Goal: Obtain resource: Obtain resource

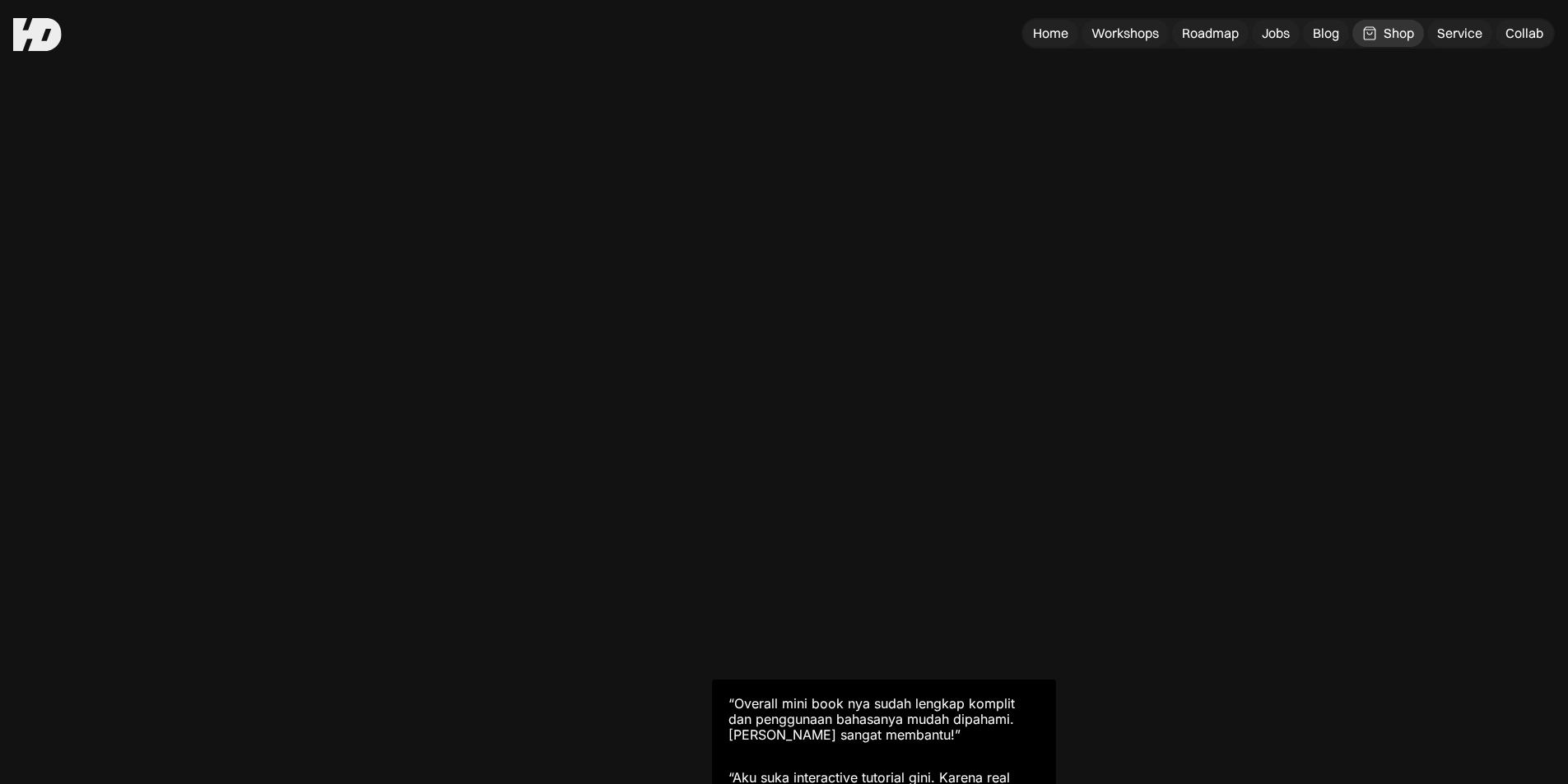
click at [0, 0] on div "“Ohiya, aku mau ucap terima kasih after perjalanan panjang belajar otodidak den…" at bounding box center [0, 0] width 0 height 0
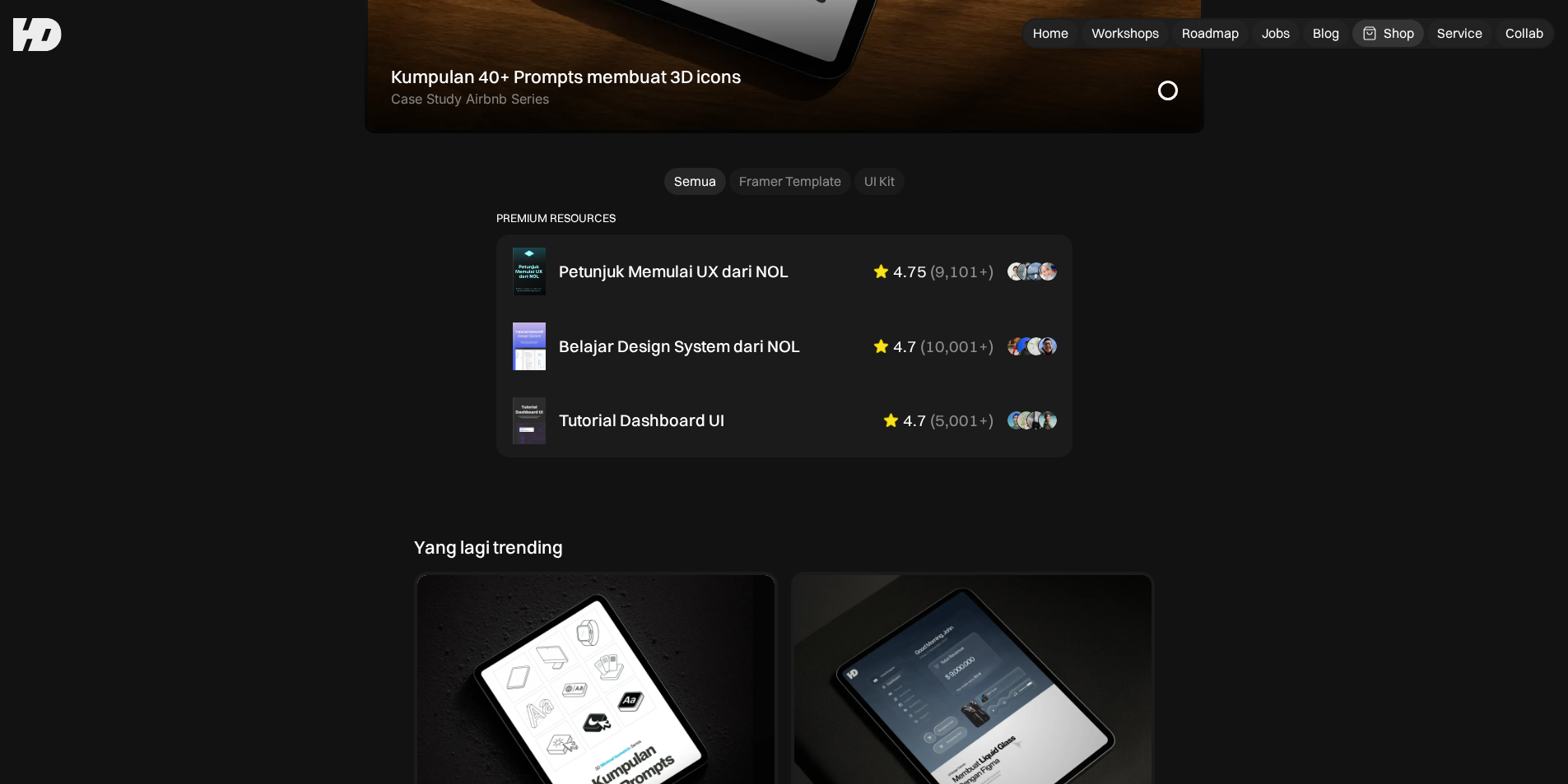
scroll to position [1002, 0]
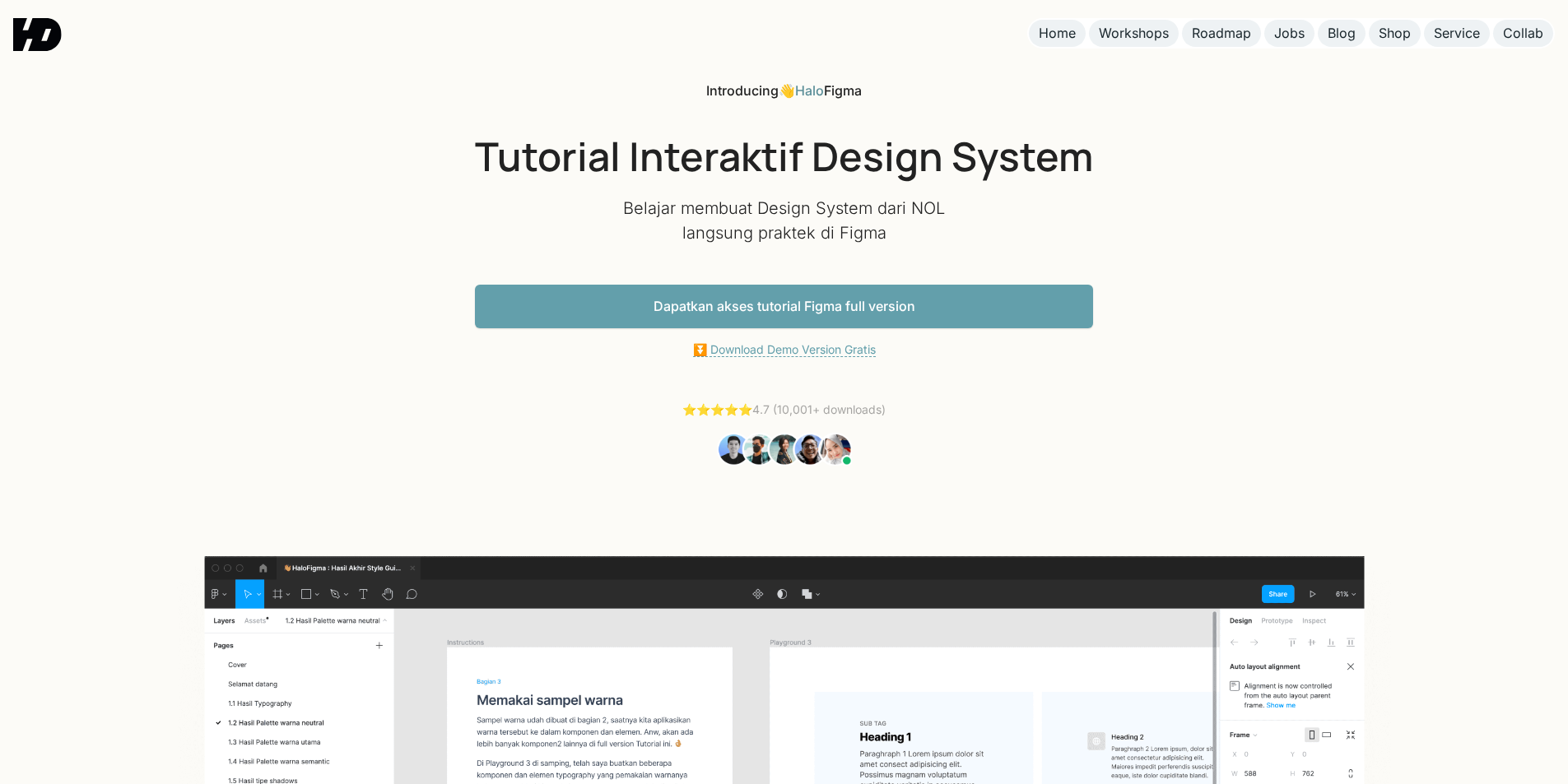
click at [814, 350] on link "⏬ Download Demo Version Gratis" at bounding box center [784, 350] width 183 height 15
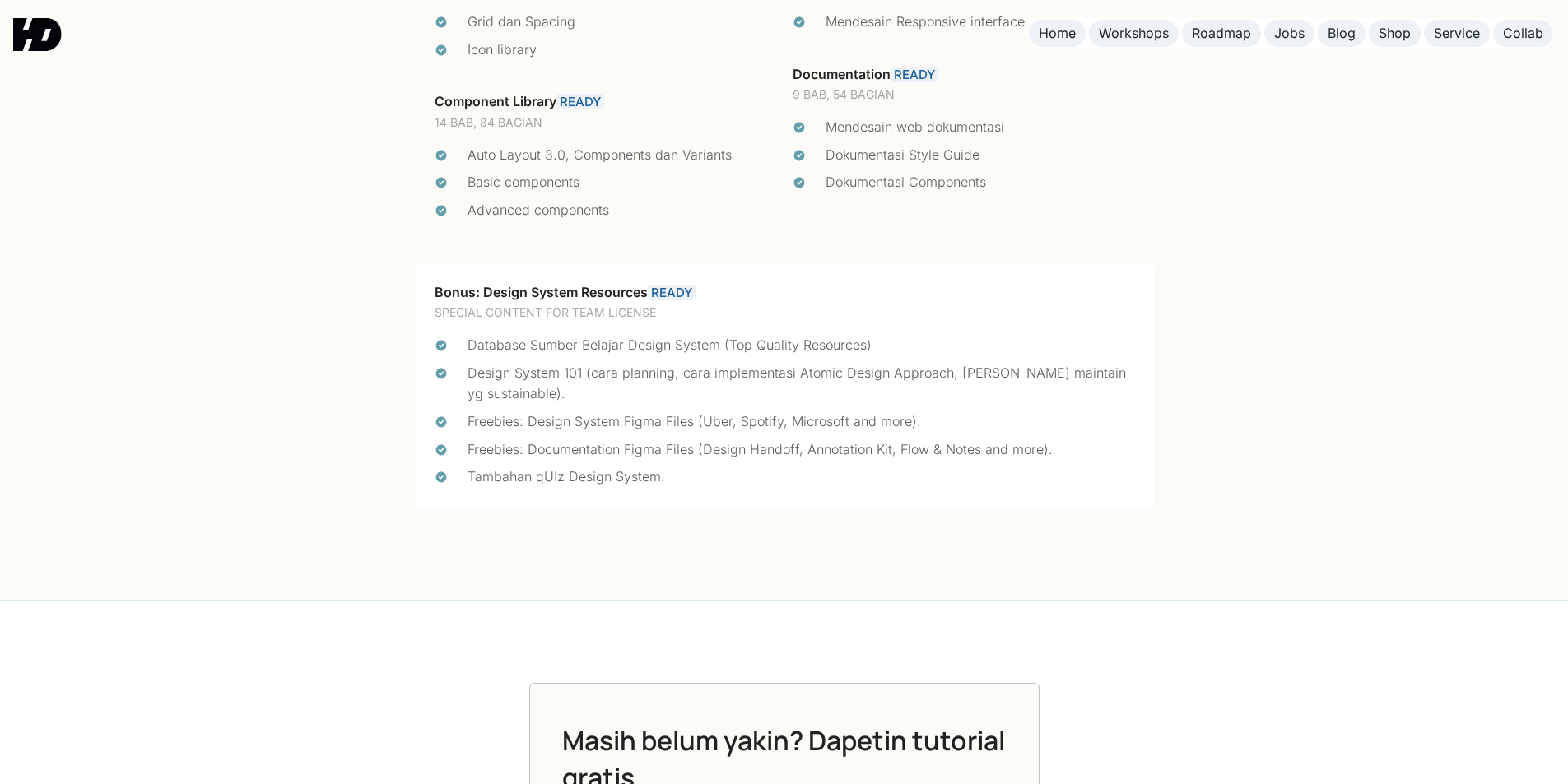
drag, startPoint x: 1260, startPoint y: 510, endPoint x: 1196, endPoint y: 258, distance: 260.0
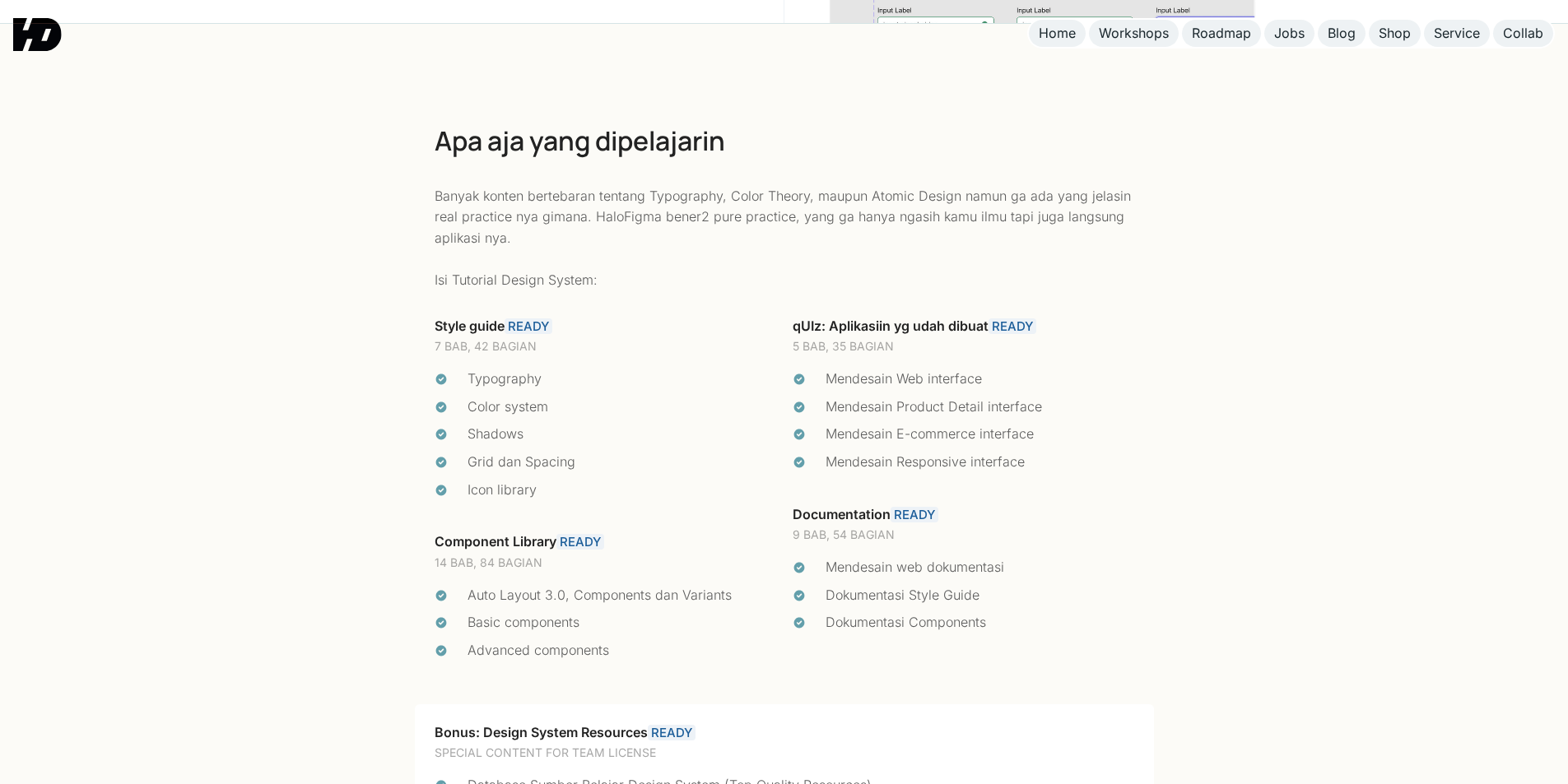
scroll to position [3526, 0]
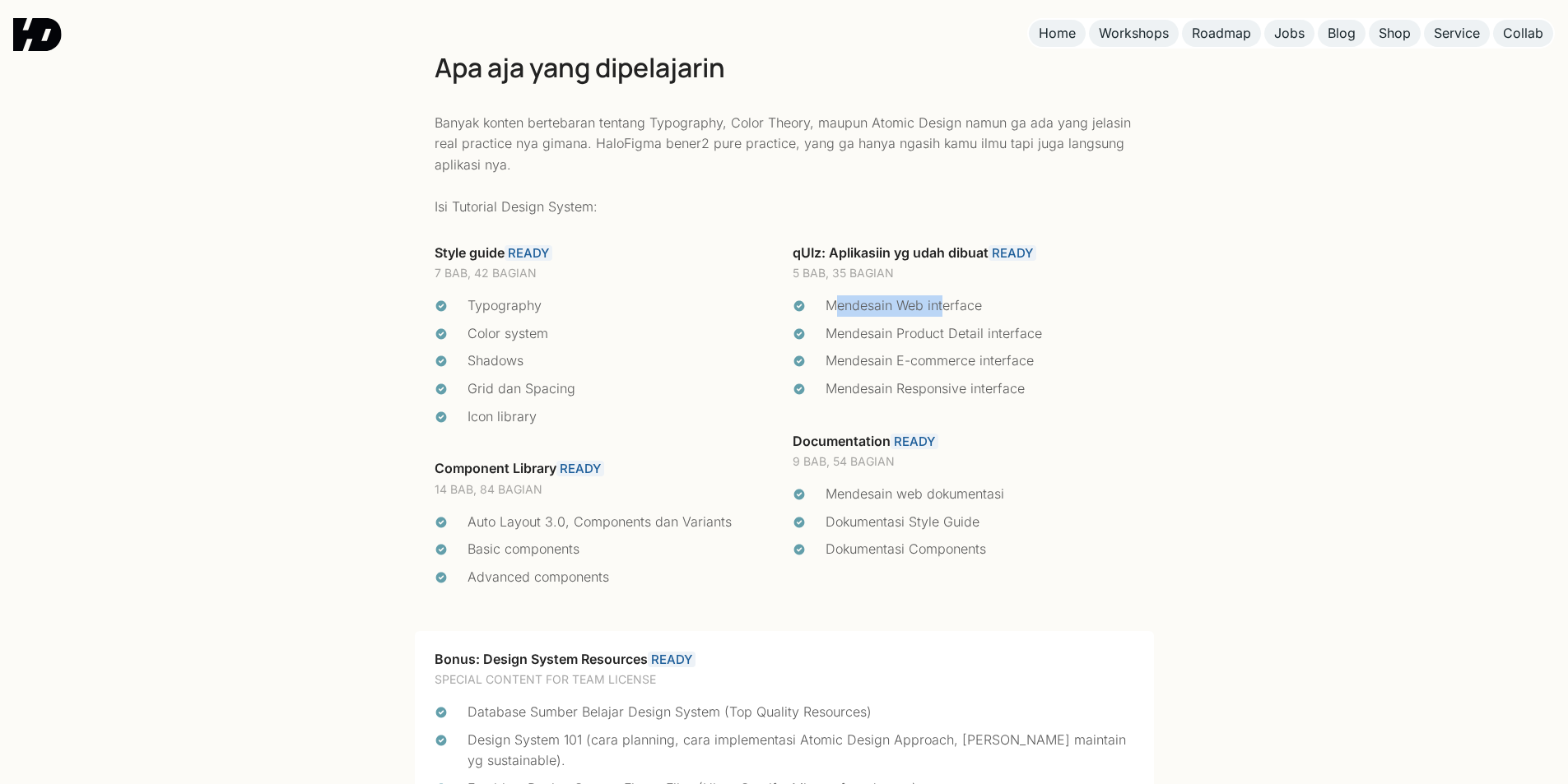
drag, startPoint x: 837, startPoint y: 308, endPoint x: 941, endPoint y: 300, distance: 104.3
click at [941, 300] on div "Mendesain Web interface" at bounding box center [979, 306] width 309 height 22
drag, startPoint x: 835, startPoint y: 327, endPoint x: 954, endPoint y: 324, distance: 119.0
click at [957, 324] on li "Mendesain Product Detail interface" at bounding box center [963, 333] width 342 height 22
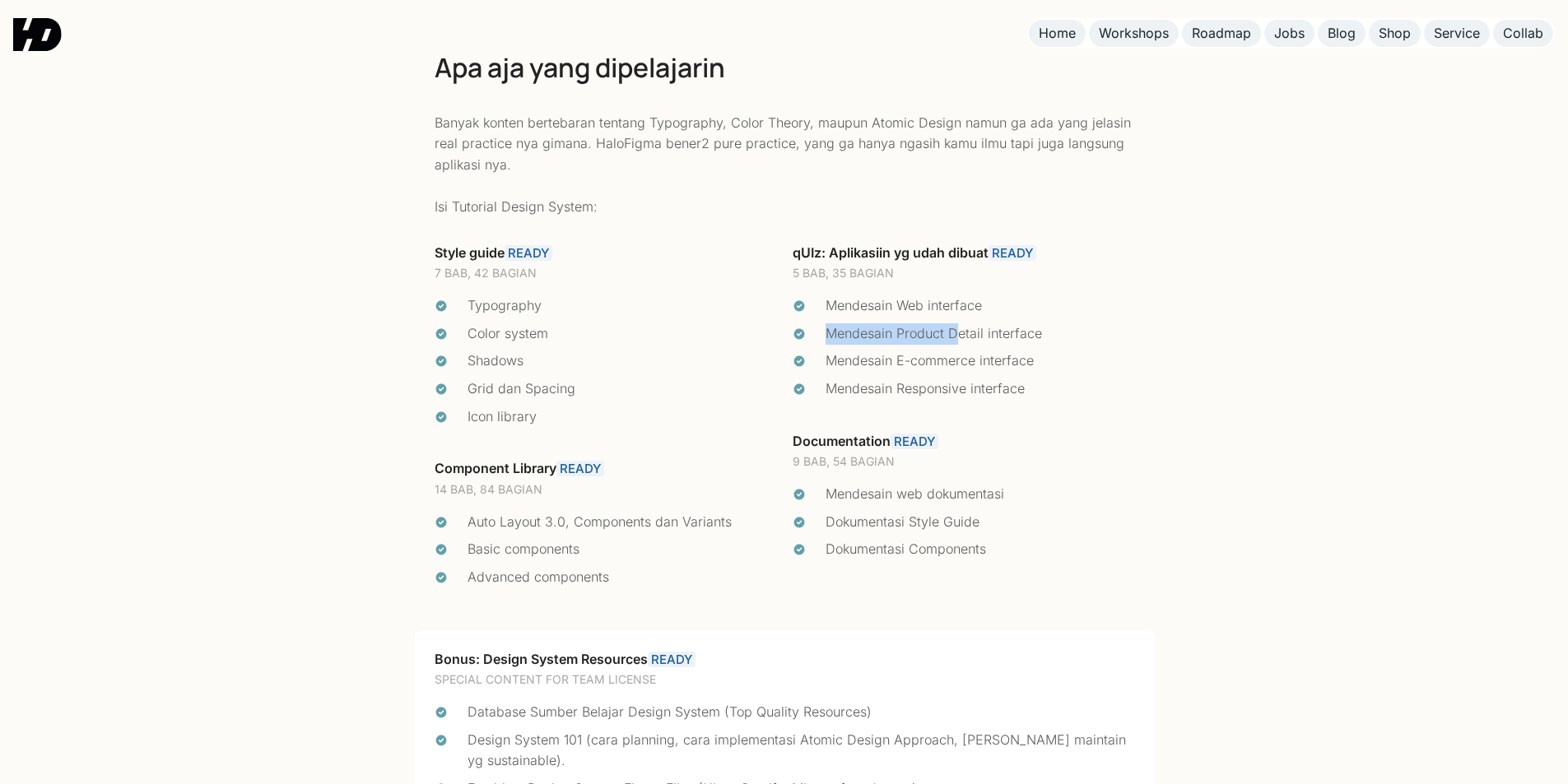
click at [953, 325] on div "Mendesain Product Detail interface" at bounding box center [979, 333] width 309 height 22
drag, startPoint x: 890, startPoint y: 356, endPoint x: 962, endPoint y: 350, distance: 72.2
click at [962, 350] on ul "Mendesain Web interface Mendesain Product Detail interface Mendesain E-commerce…" at bounding box center [963, 347] width 342 height 103
click at [945, 379] on div "Mendesain Responsive interface" at bounding box center [979, 389] width 309 height 22
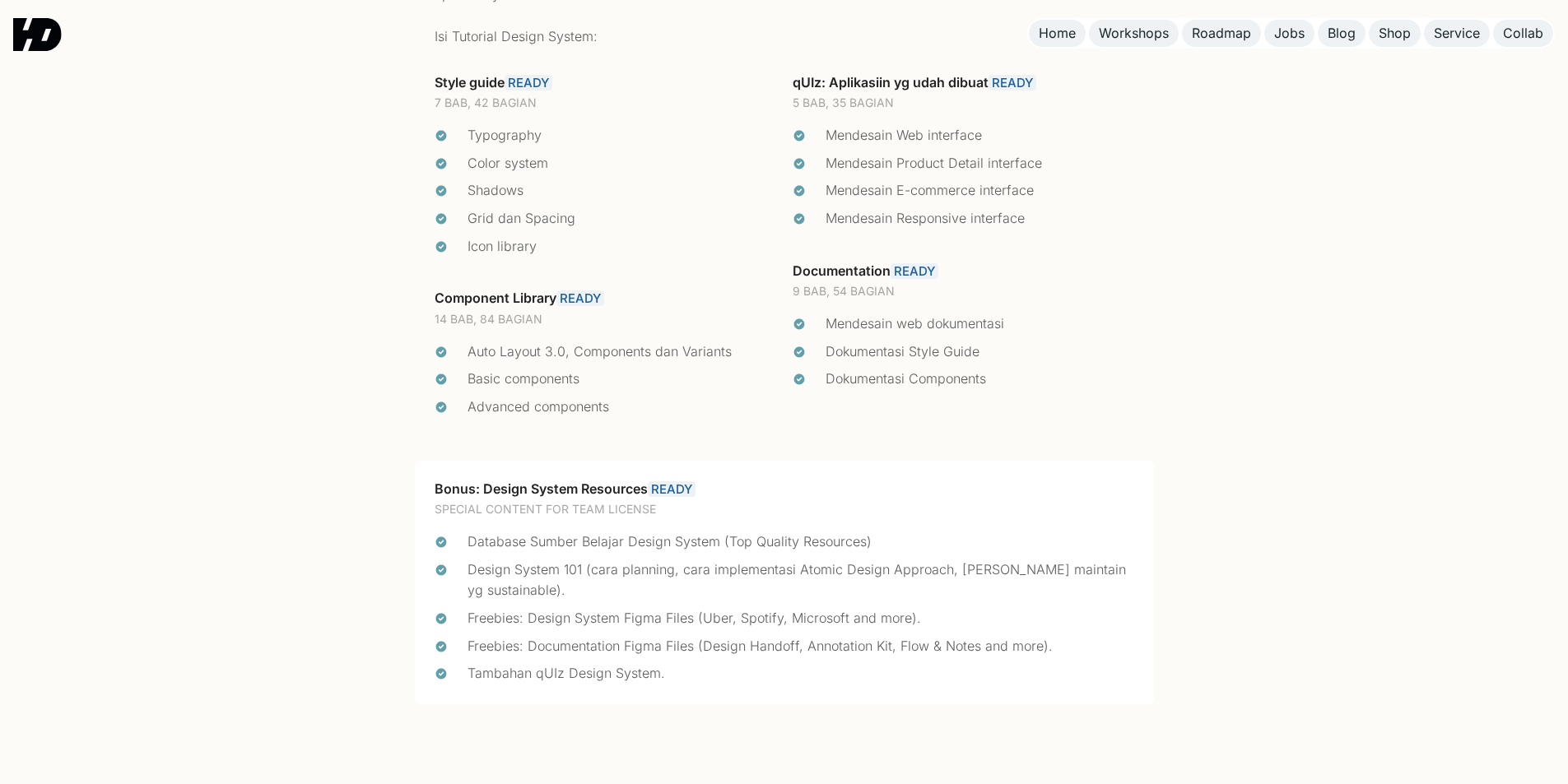
scroll to position [3937, 0]
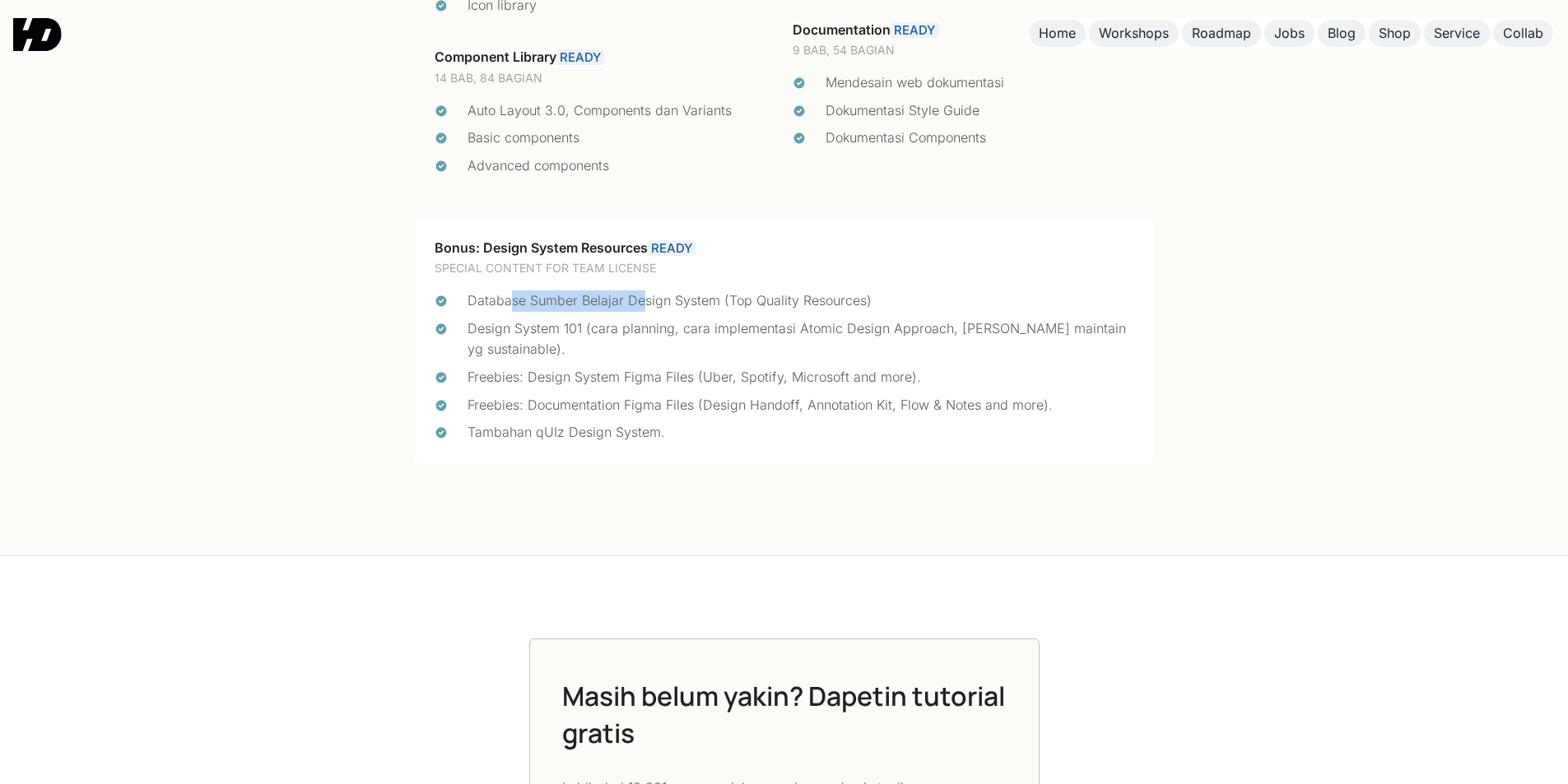
drag, startPoint x: 513, startPoint y: 306, endPoint x: 639, endPoint y: 296, distance: 126.4
click at [639, 296] on div "Database Sumber Belajar Design System (Top Quality Resources)" at bounding box center [801, 300] width 667 height 22
click at [639, 297] on div "Database Sumber Belajar Design System (Top Quality Resources)" at bounding box center [801, 300] width 667 height 22
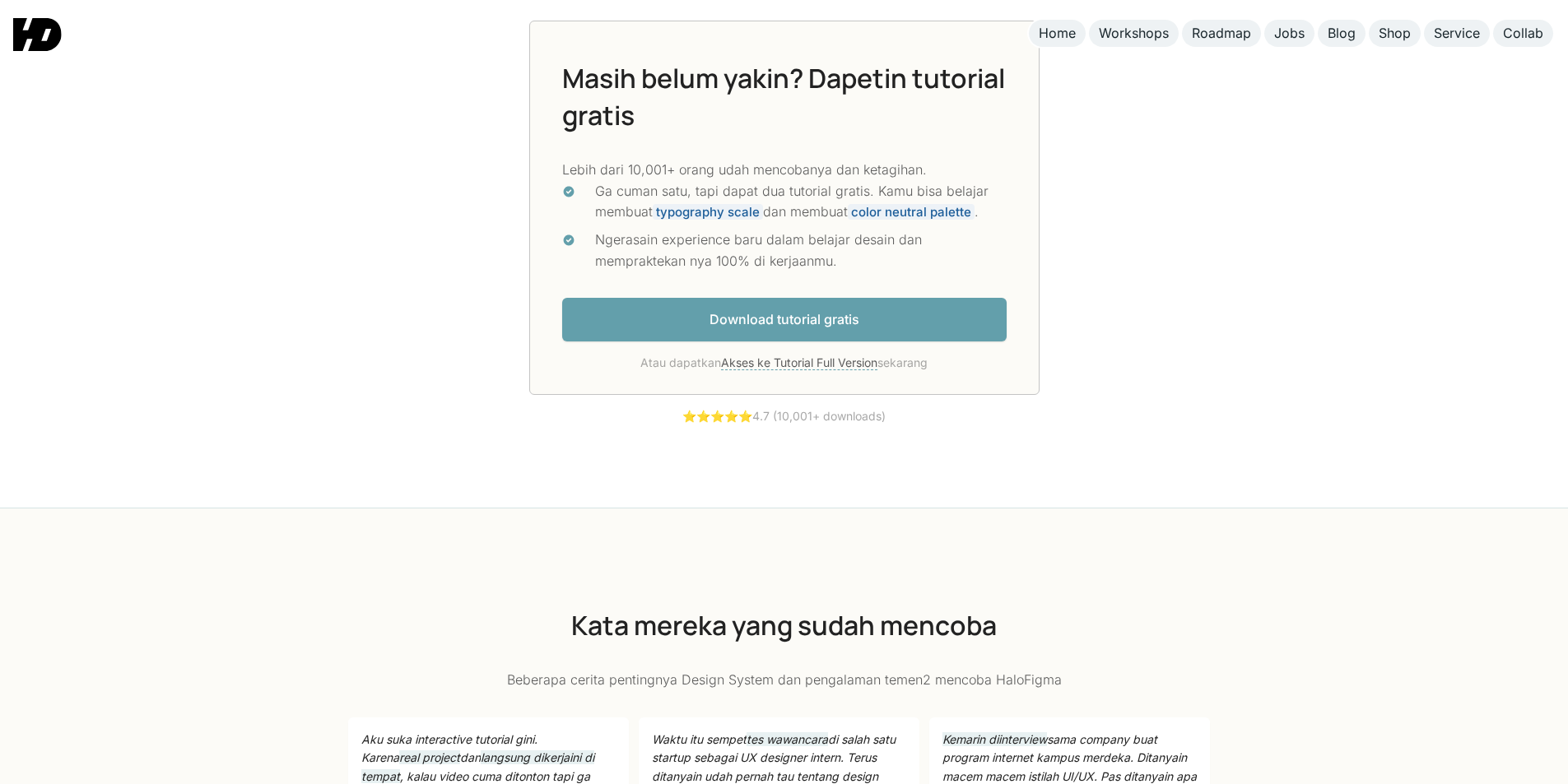
scroll to position [4595, 0]
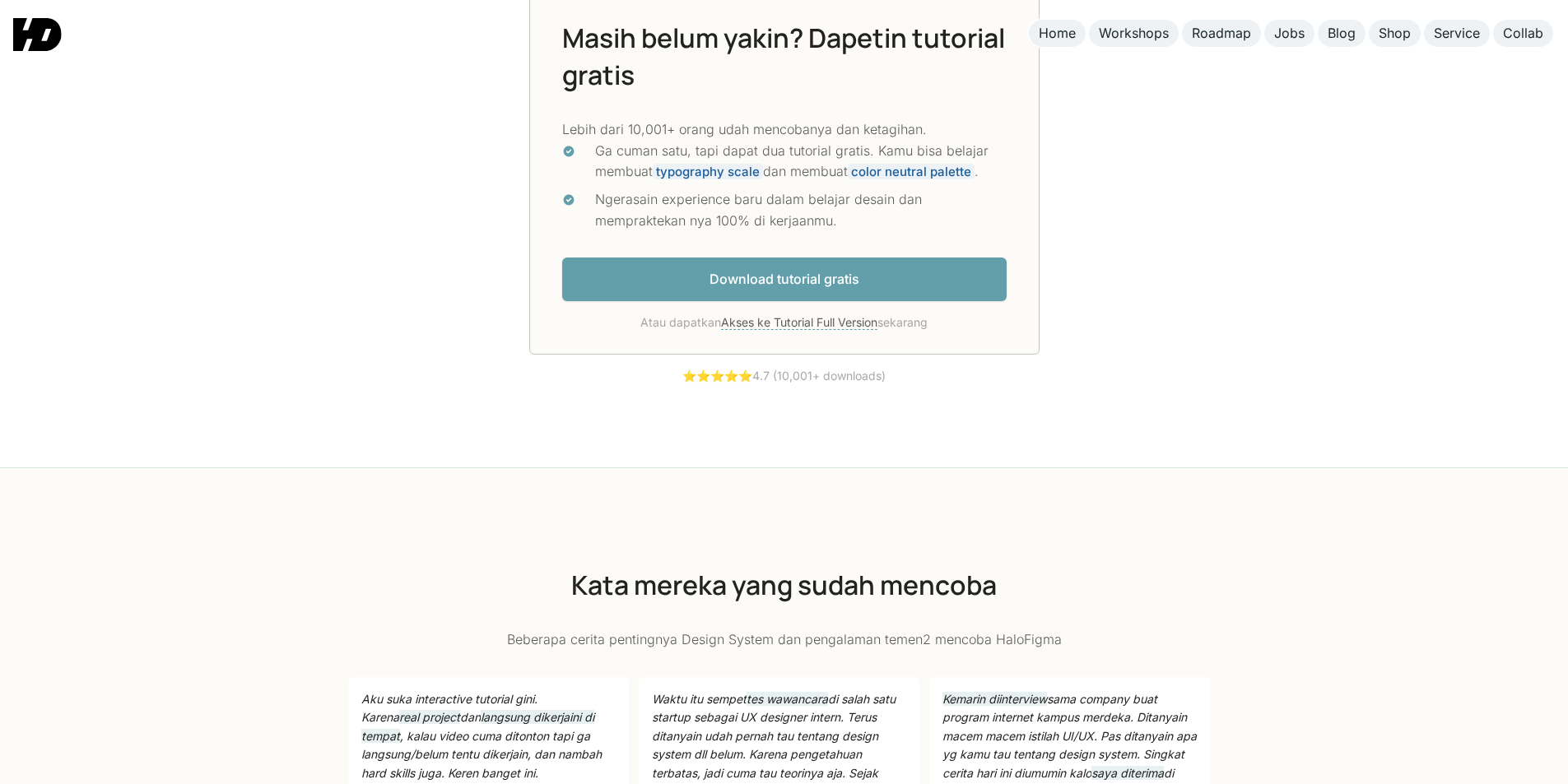
click at [780, 275] on link "Download tutorial gratis" at bounding box center [784, 279] width 444 height 43
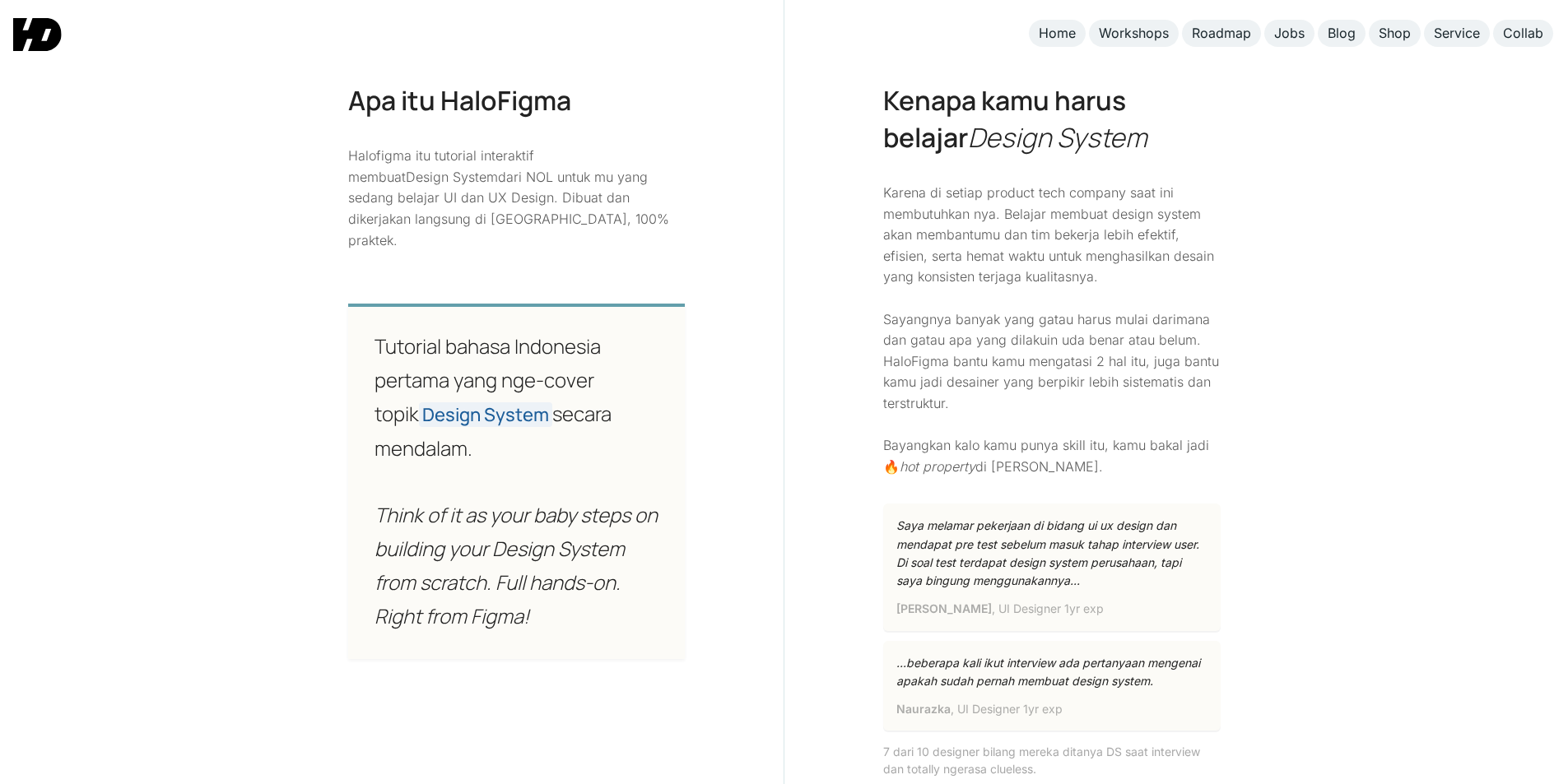
scroll to position [0, 0]
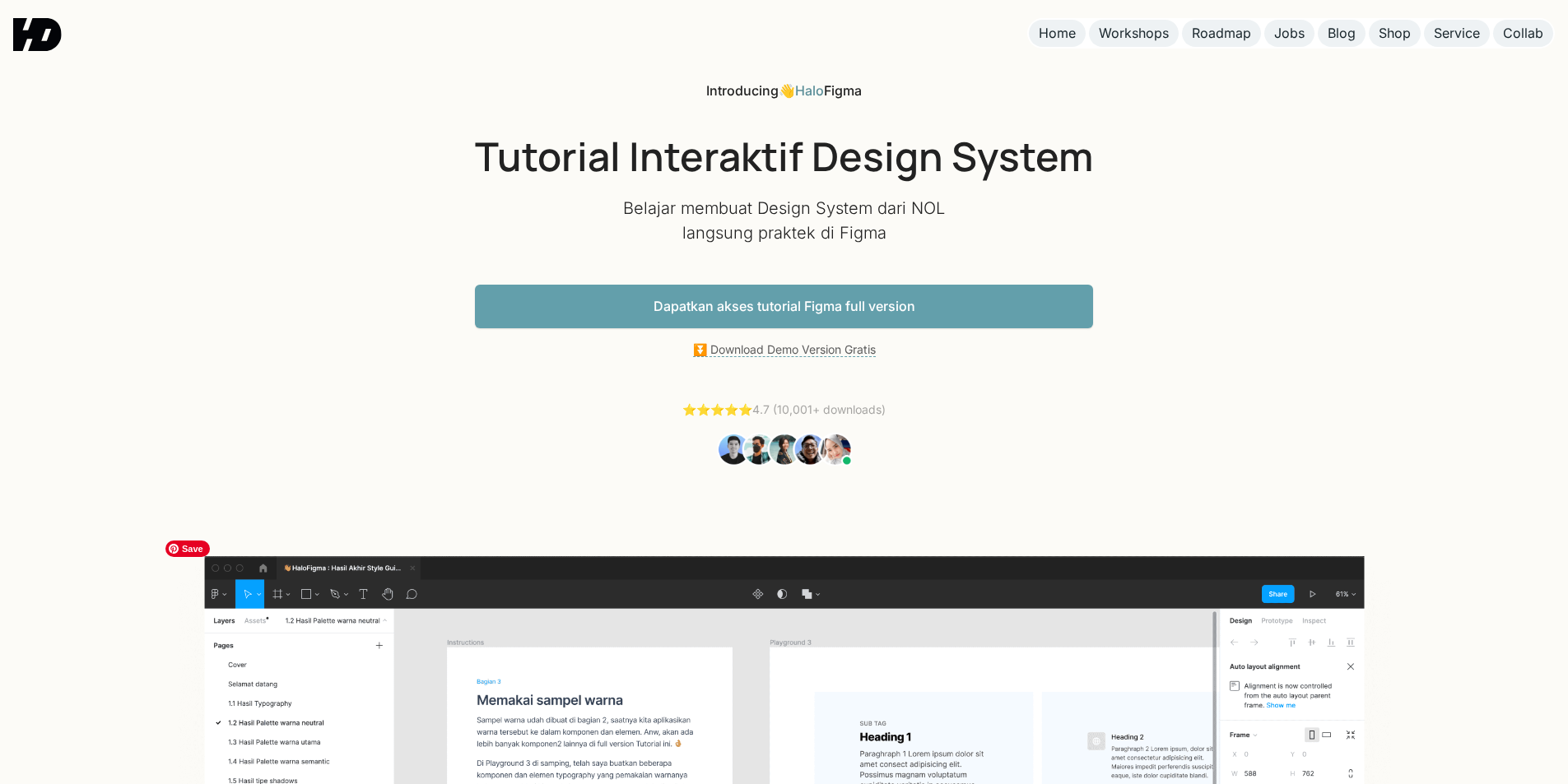
drag, startPoint x: 1058, startPoint y: 243, endPoint x: 998, endPoint y: 75, distance: 178.4
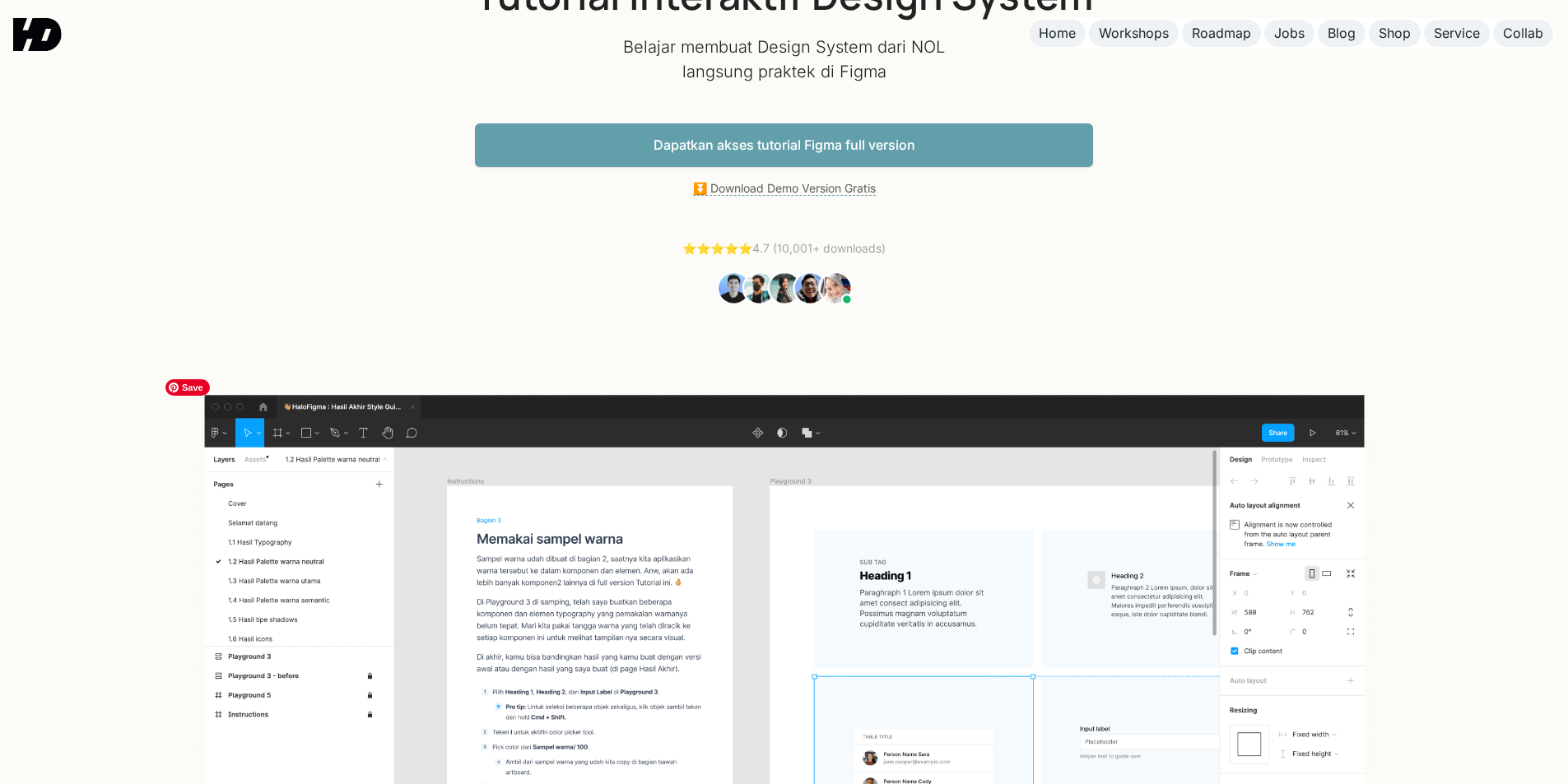
scroll to position [494, 0]
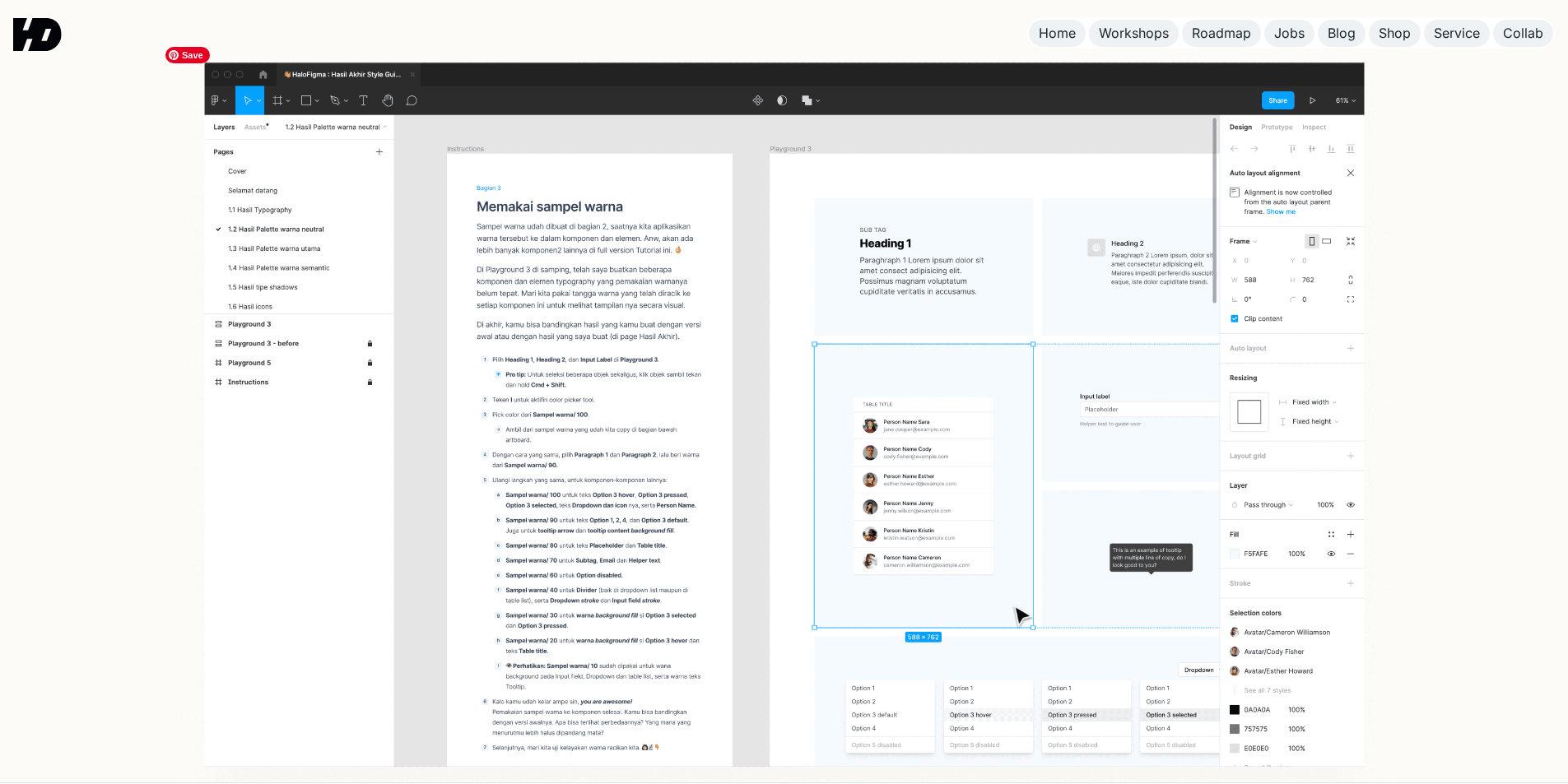
click at [770, 220] on img at bounding box center [784, 438] width 1254 height 799
click at [768, 200] on img at bounding box center [784, 438] width 1254 height 799
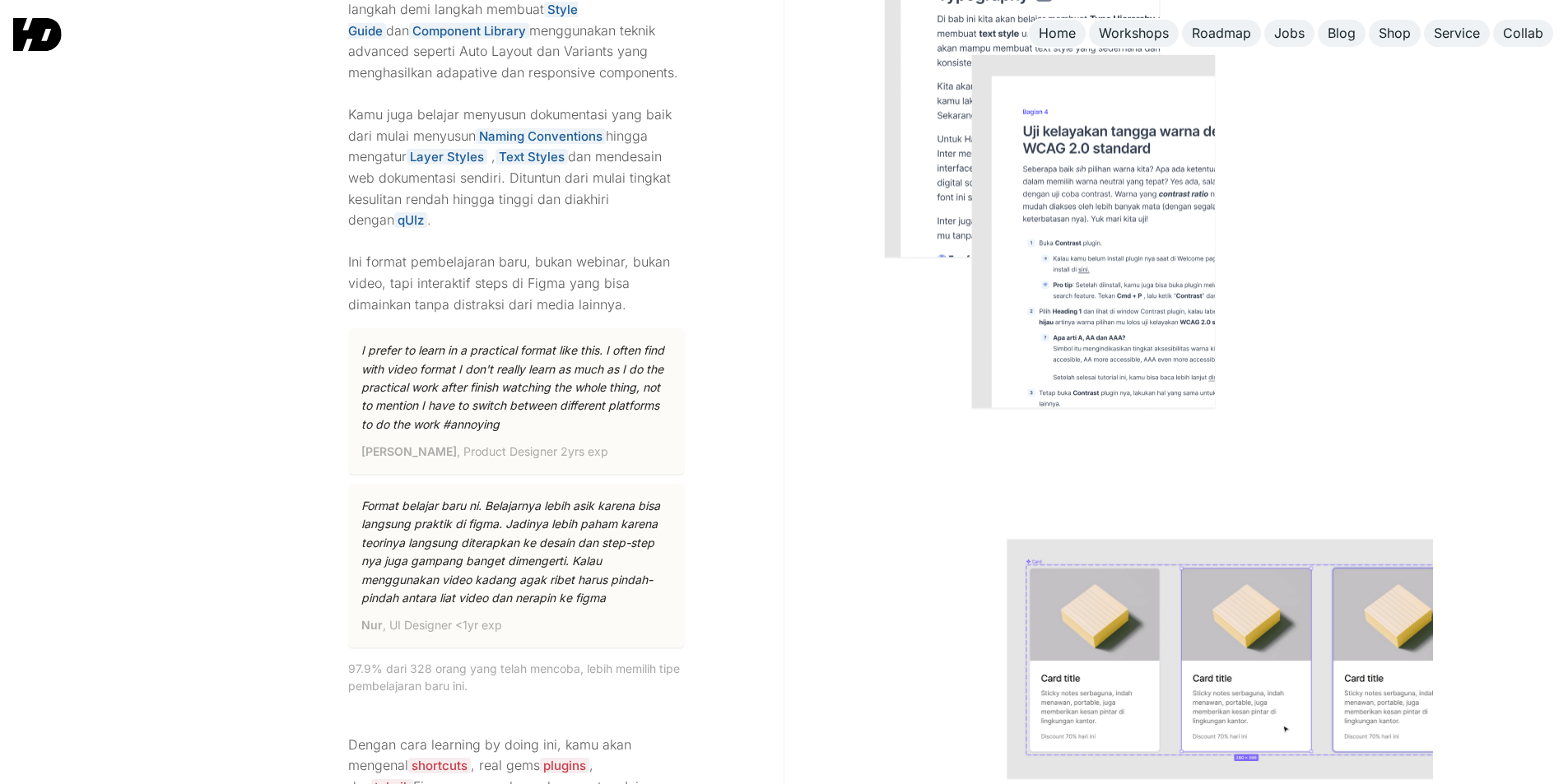
scroll to position [2304, 0]
